Goal: Find specific page/section: Find specific page/section

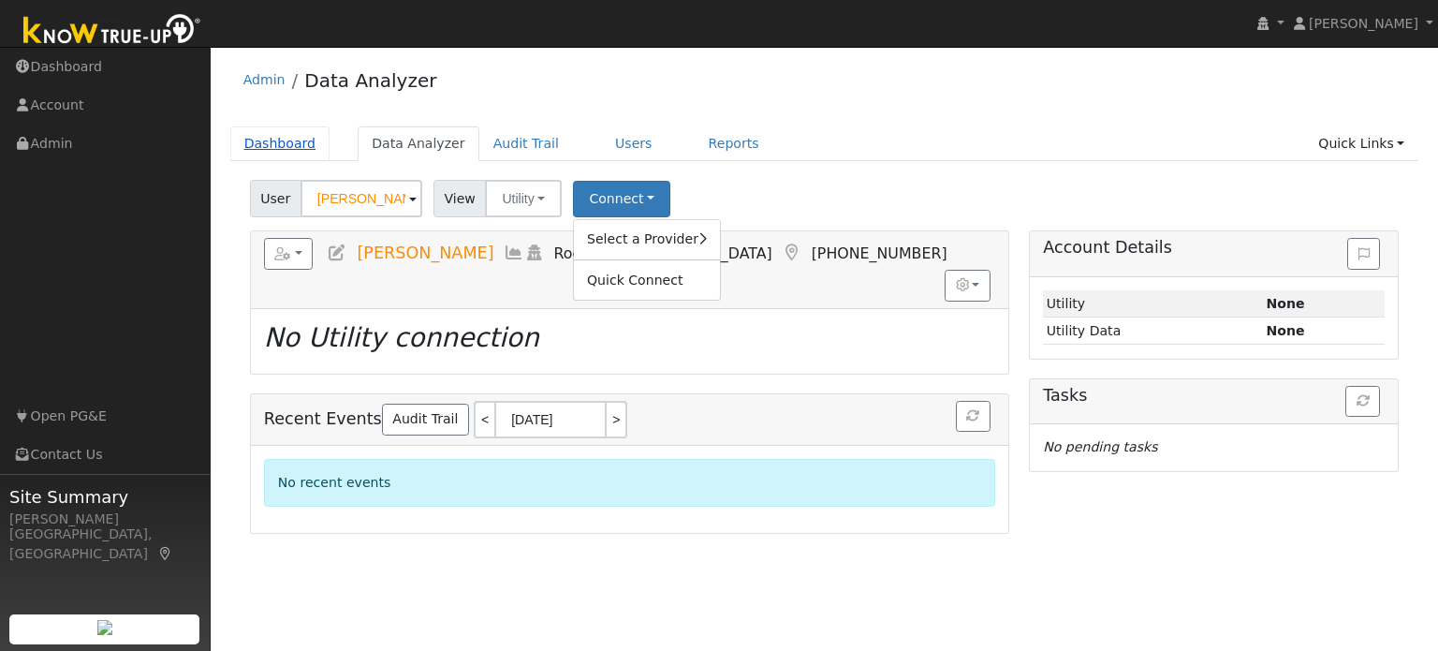
click at [276, 149] on link "Dashboard" at bounding box center [280, 143] width 100 height 35
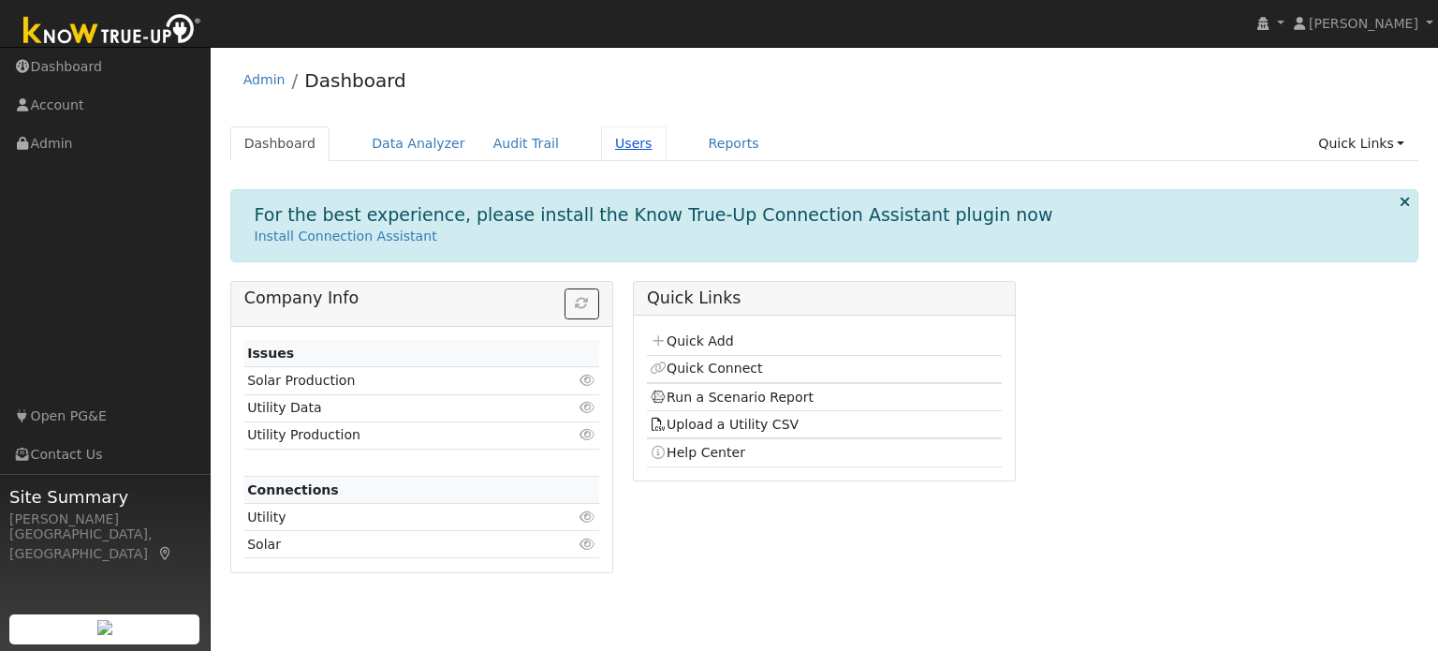
click at [601, 149] on link "Users" at bounding box center [634, 143] width 66 height 35
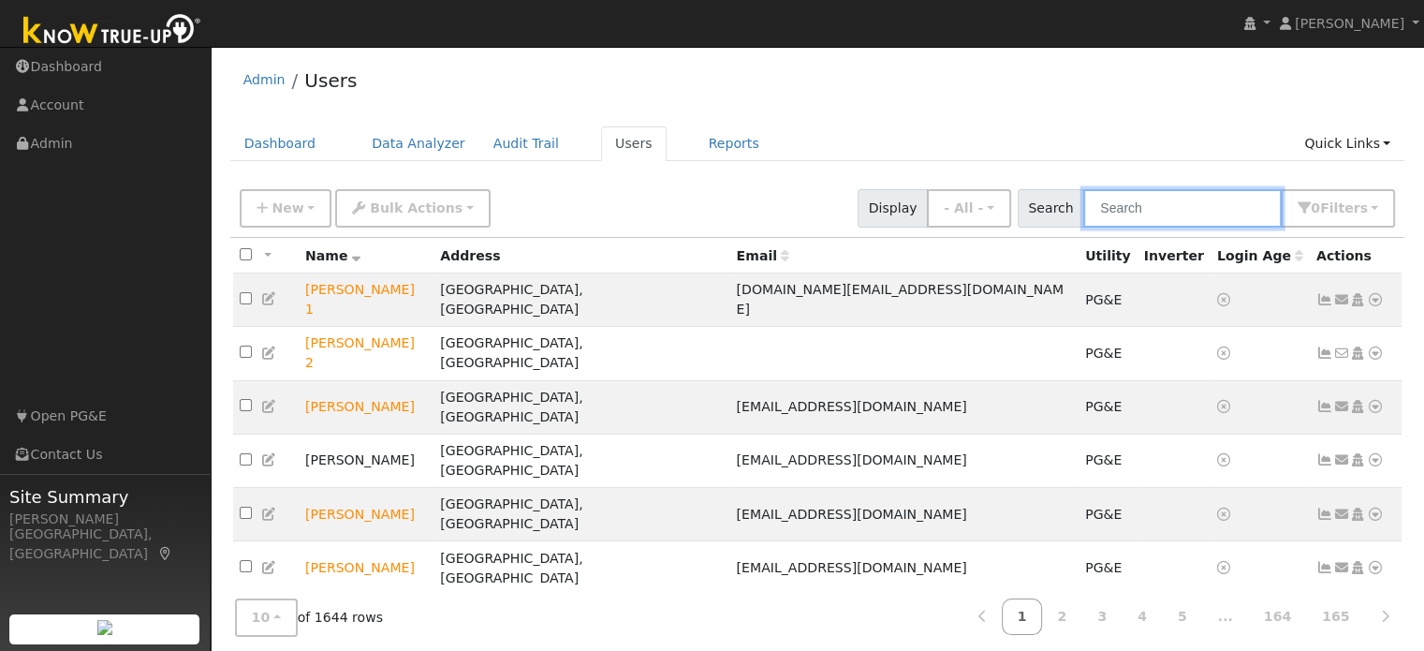
click at [1133, 209] on input "text" at bounding box center [1182, 208] width 198 height 38
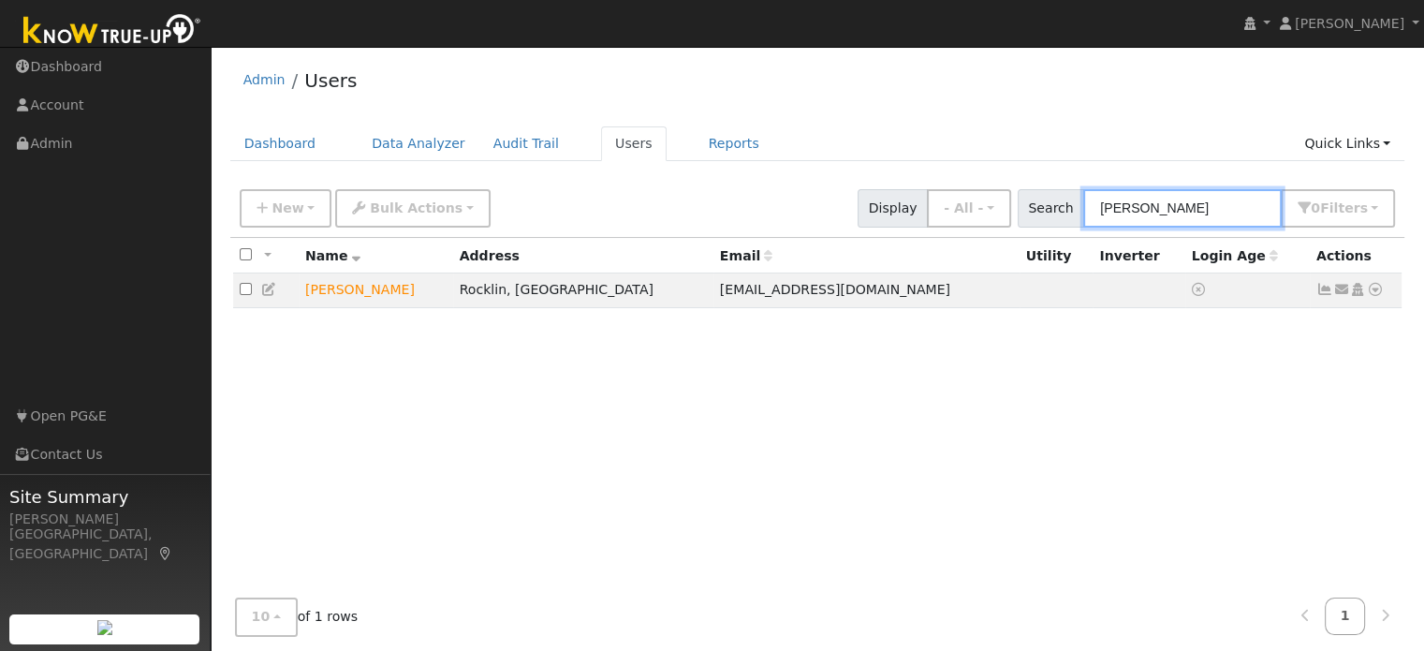
type input "[PERSON_NAME]"
